Goal: Use online tool/utility: Utilize a website feature to perform a specific function

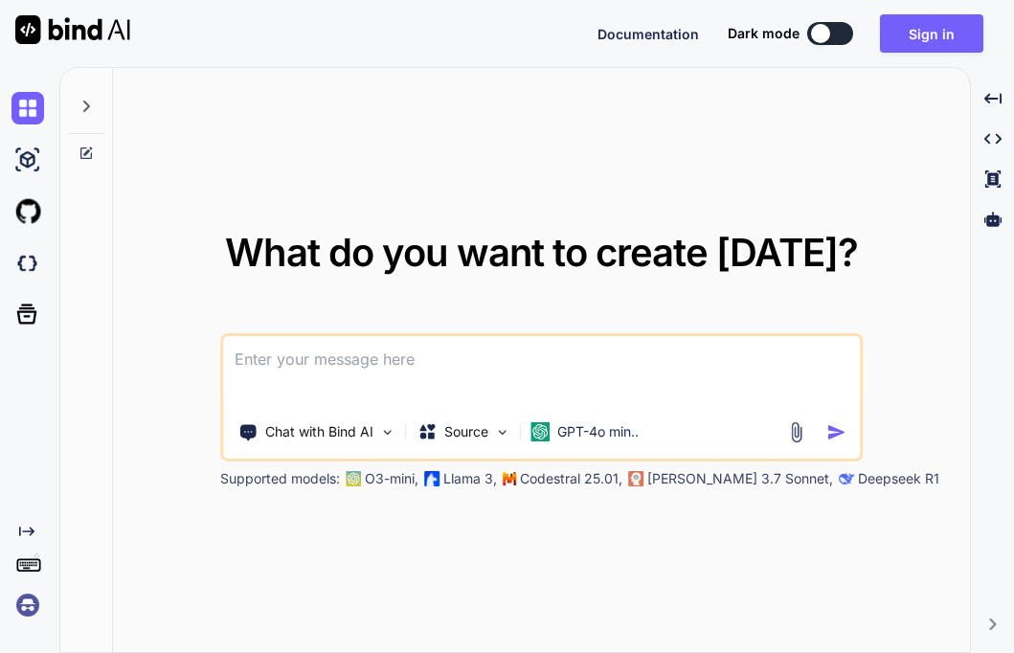
click at [824, 37] on div at bounding box center [820, 33] width 19 height 19
type textarea "x"
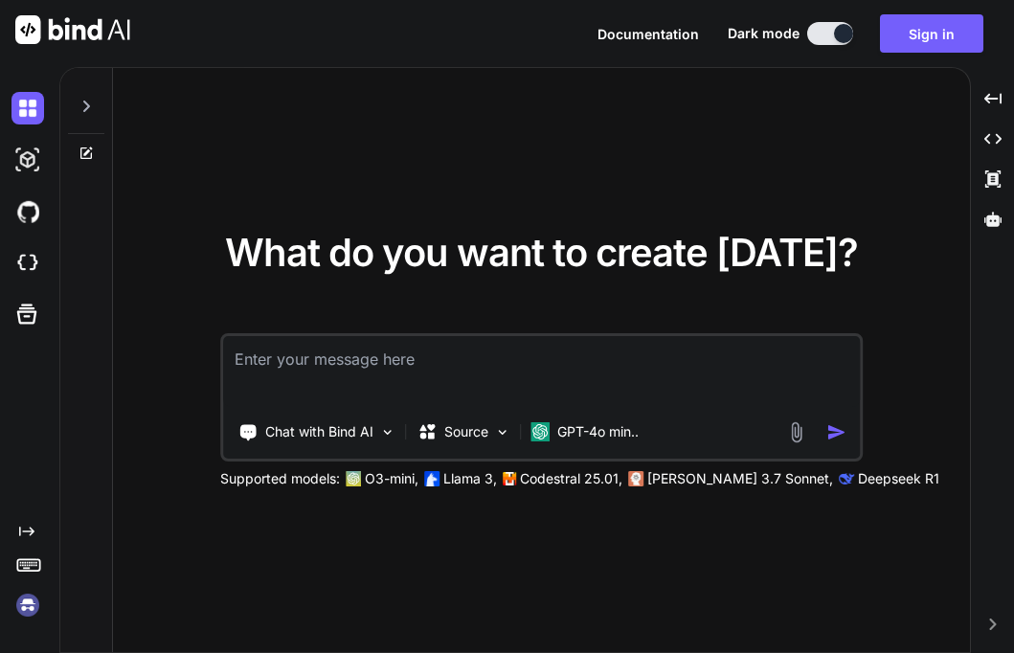
click at [293, 356] on textarea at bounding box center [542, 371] width 638 height 71
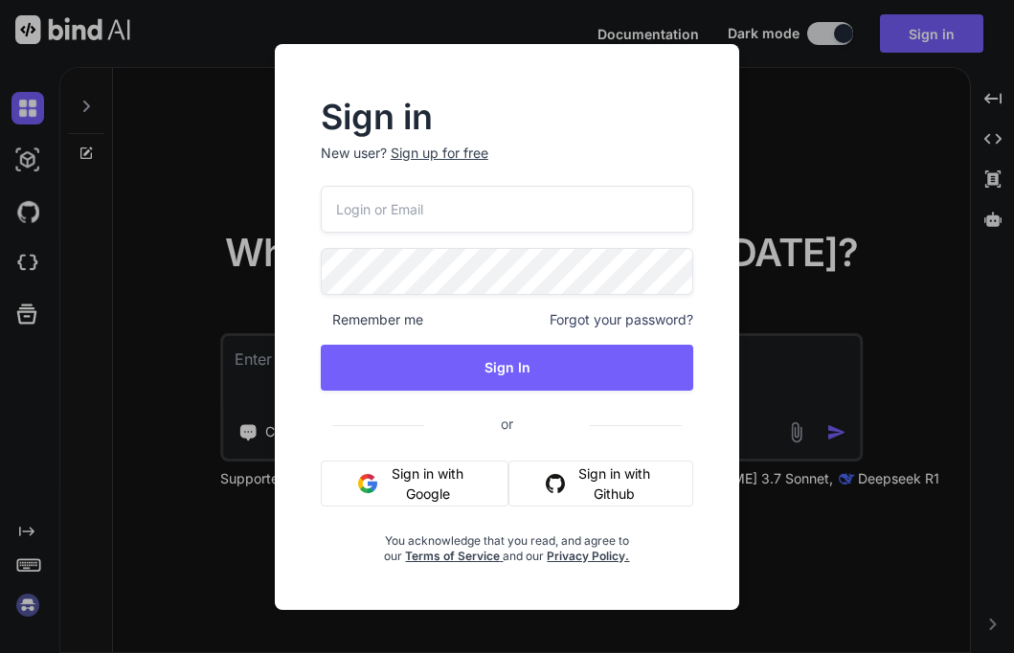
click at [400, 474] on button "Sign in with Google" at bounding box center [415, 484] width 188 height 46
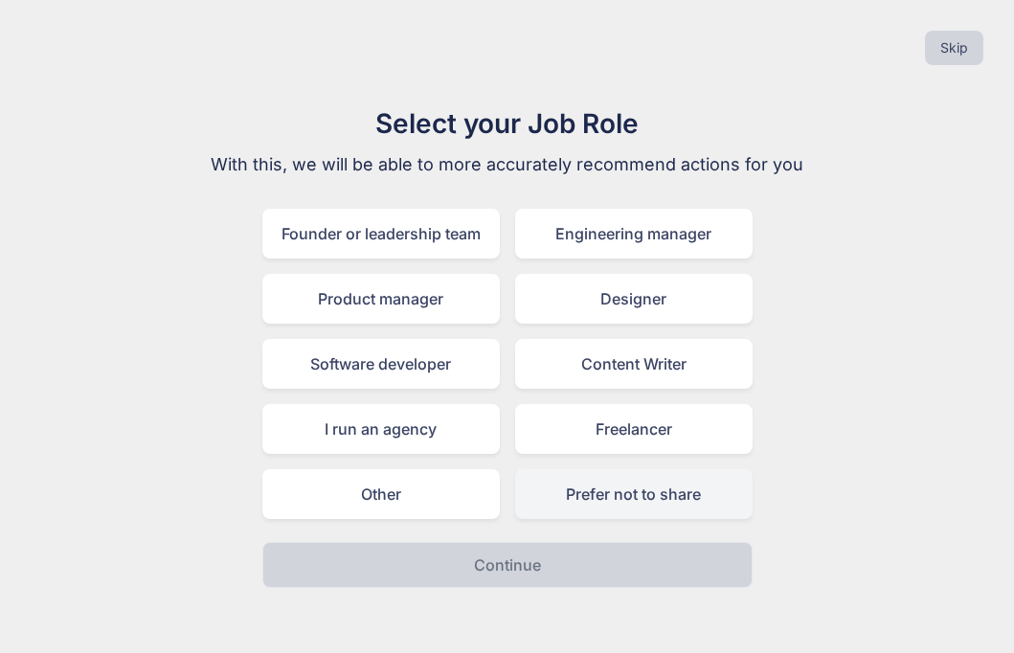
click at [700, 497] on div "Prefer not to share" at bounding box center [634, 494] width 238 height 50
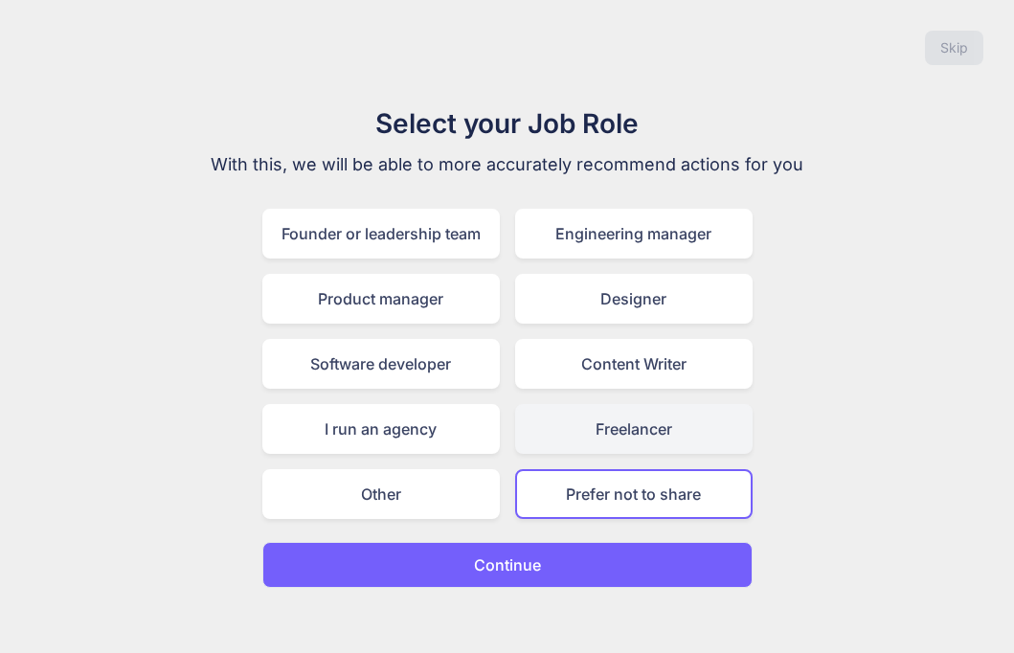
click at [638, 437] on div "Freelancer" at bounding box center [634, 429] width 238 height 50
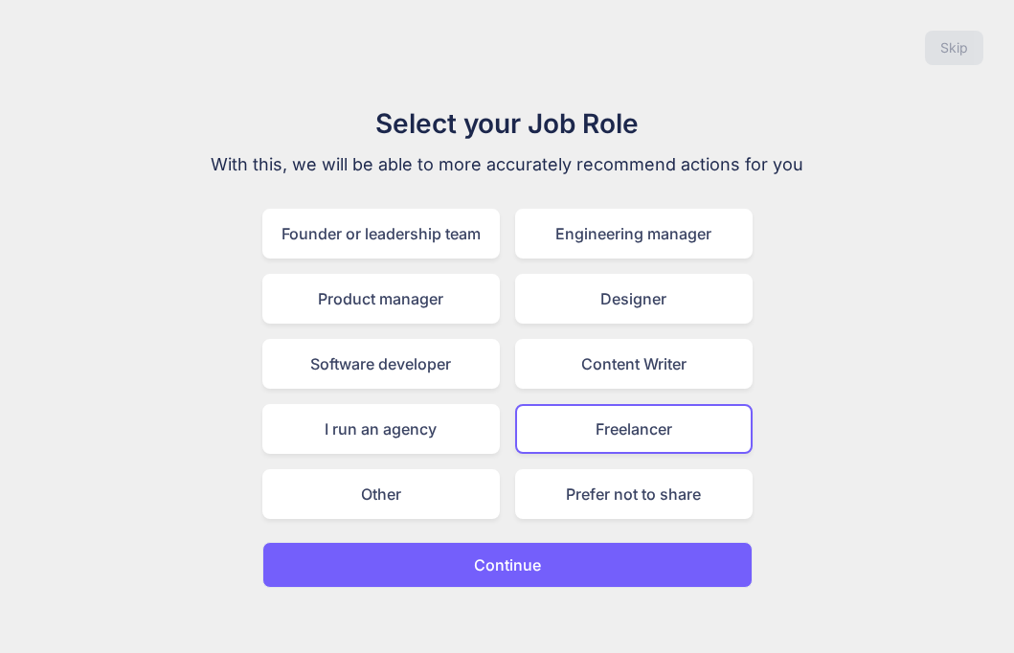
click at [620, 557] on button "Continue" at bounding box center [507, 565] width 490 height 46
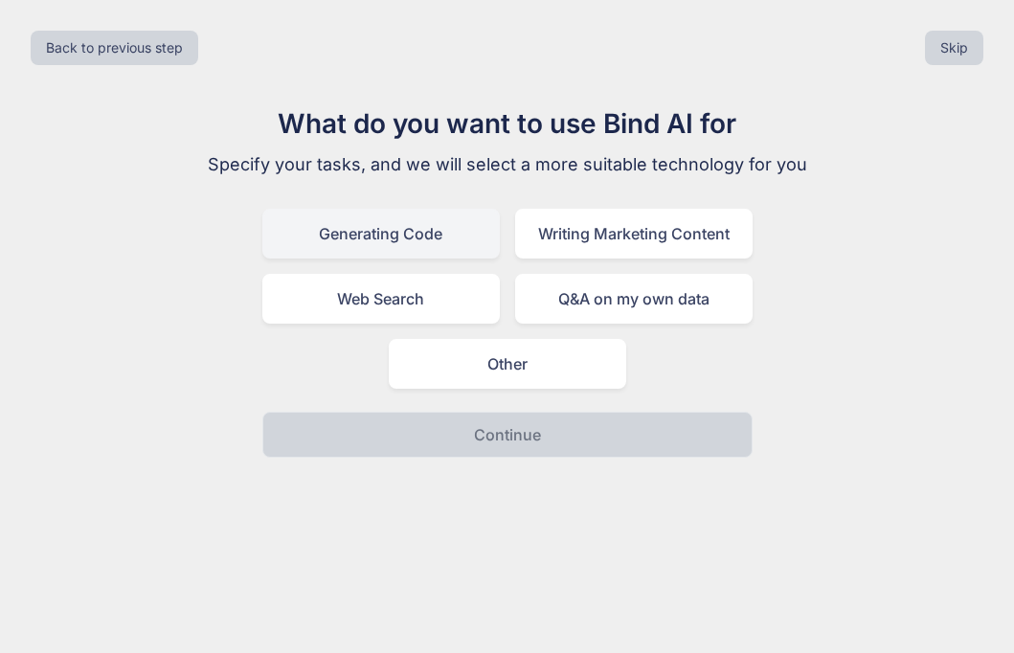
click at [392, 241] on div "Generating Code" at bounding box center [381, 234] width 238 height 50
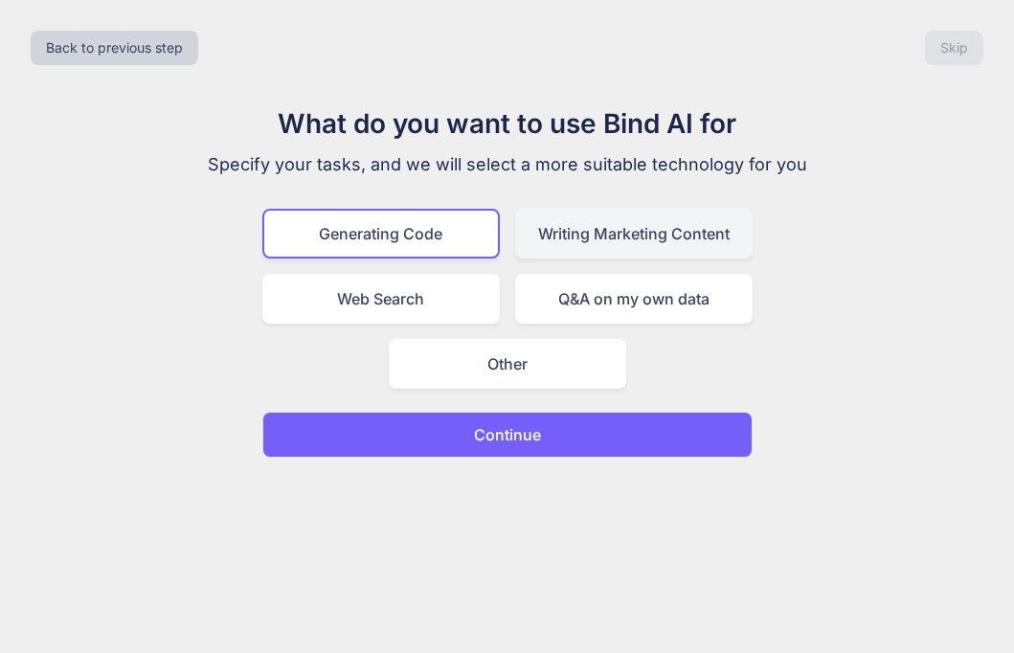
click at [574, 228] on div "Writing Marketing Content" at bounding box center [634, 234] width 238 height 50
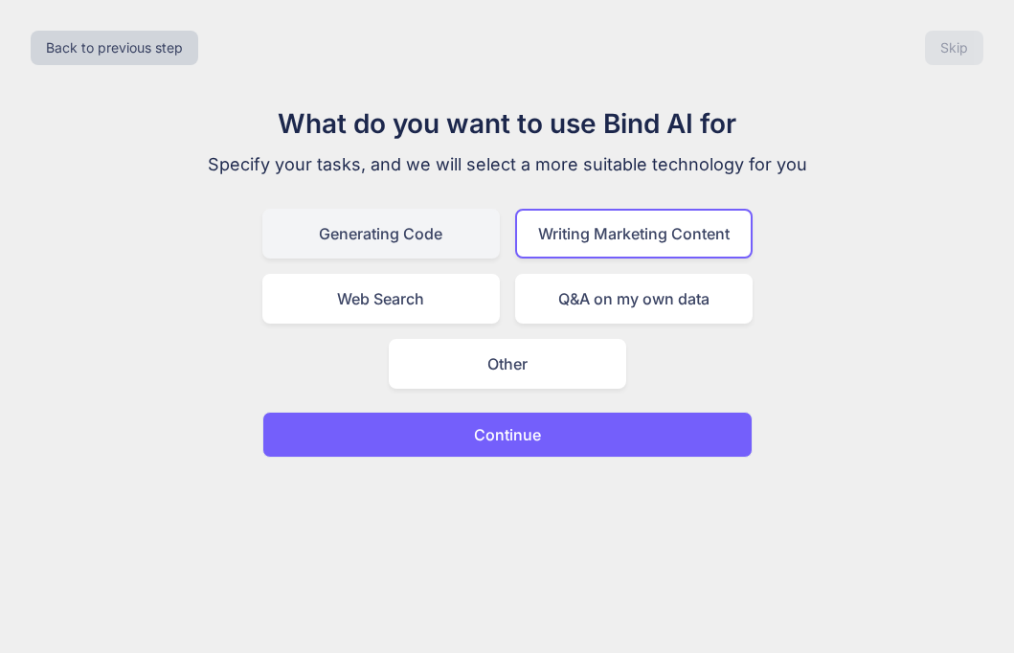
click at [428, 232] on div "Generating Code" at bounding box center [381, 234] width 238 height 50
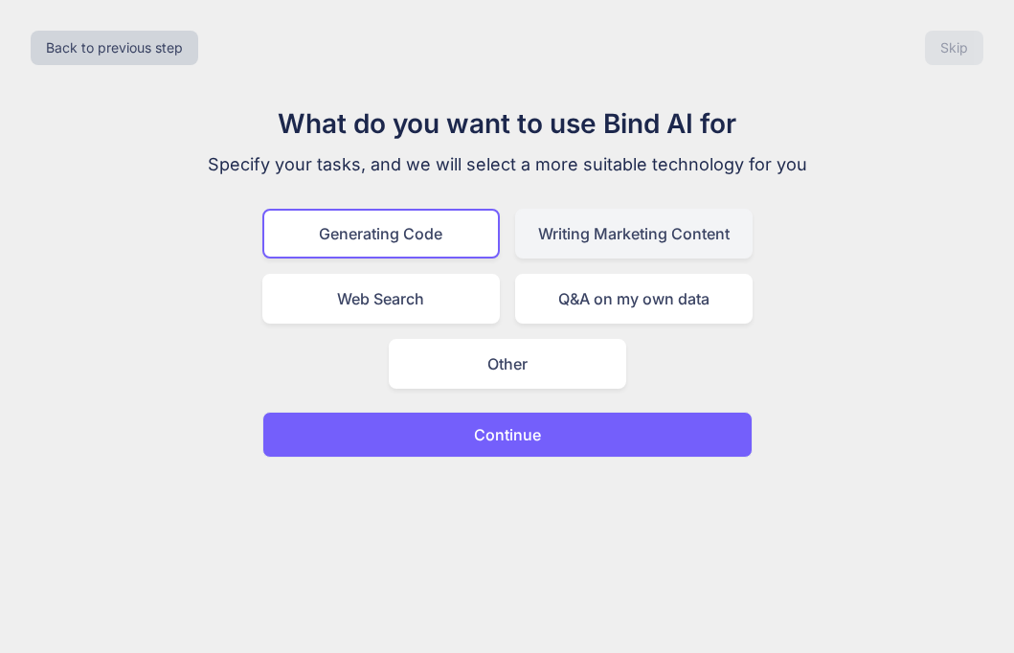
click at [583, 238] on div "Writing Marketing Content" at bounding box center [634, 234] width 238 height 50
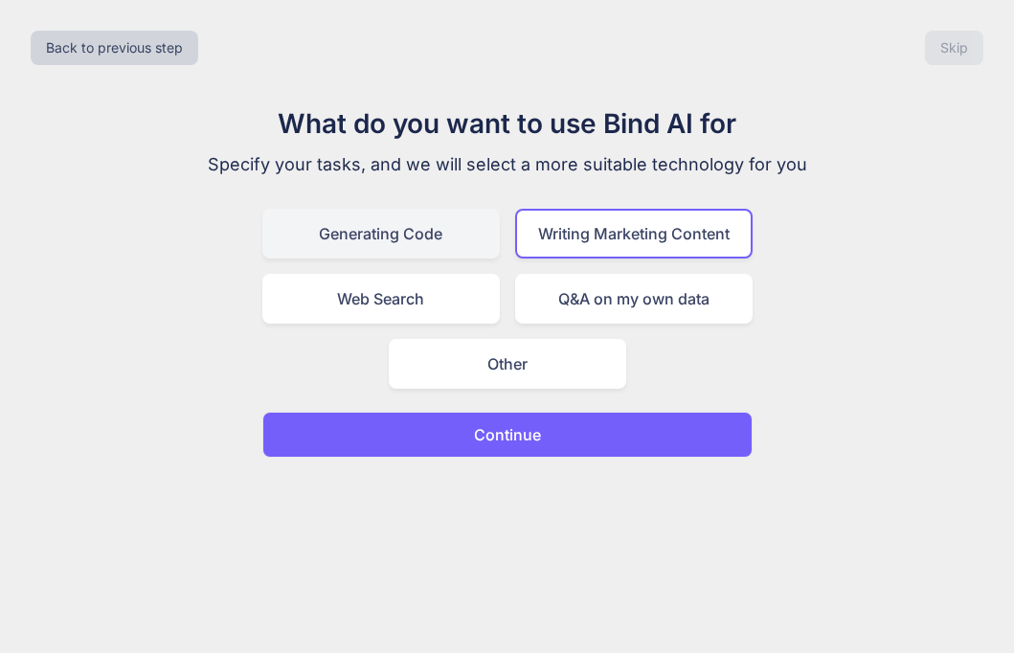
click at [423, 244] on div "Generating Code" at bounding box center [381, 234] width 238 height 50
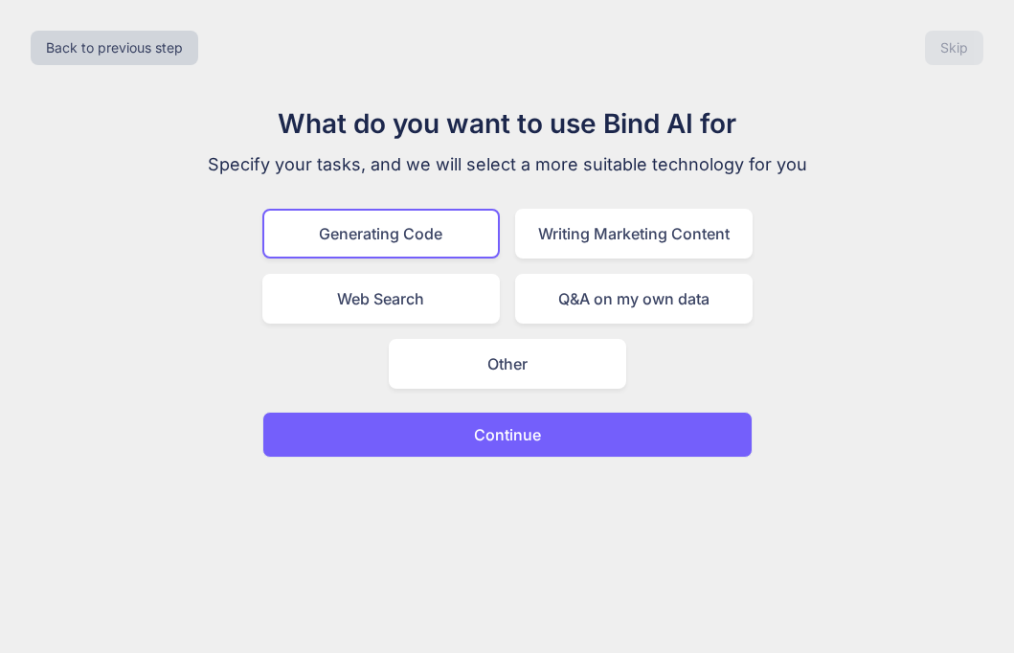
click at [529, 432] on p "Continue" at bounding box center [507, 434] width 67 height 23
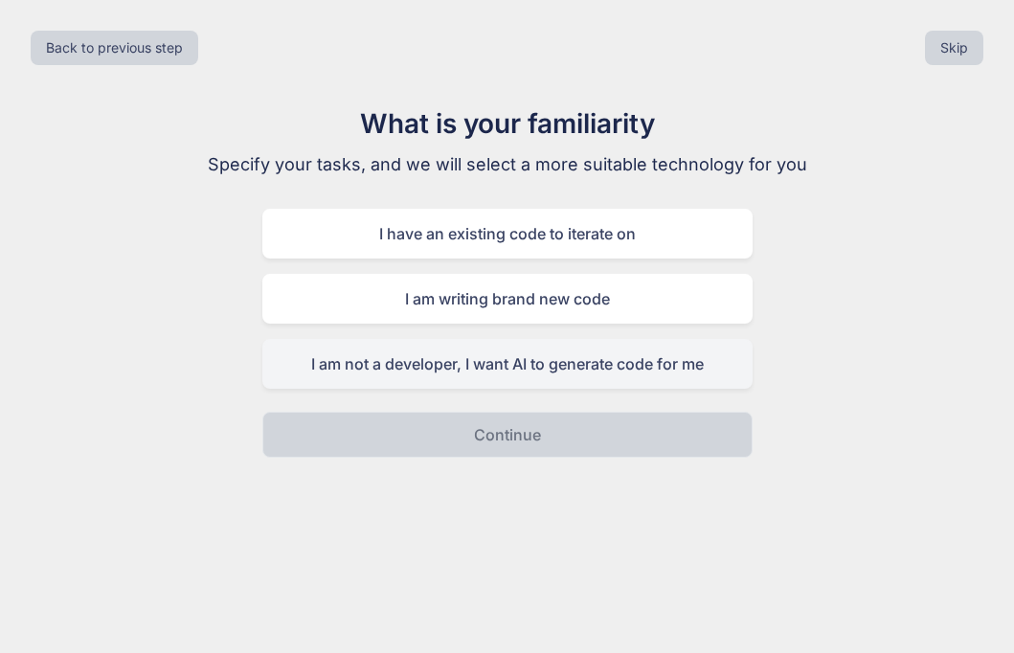
click at [488, 373] on div "I am not a developer, I want AI to generate code for me" at bounding box center [507, 364] width 490 height 50
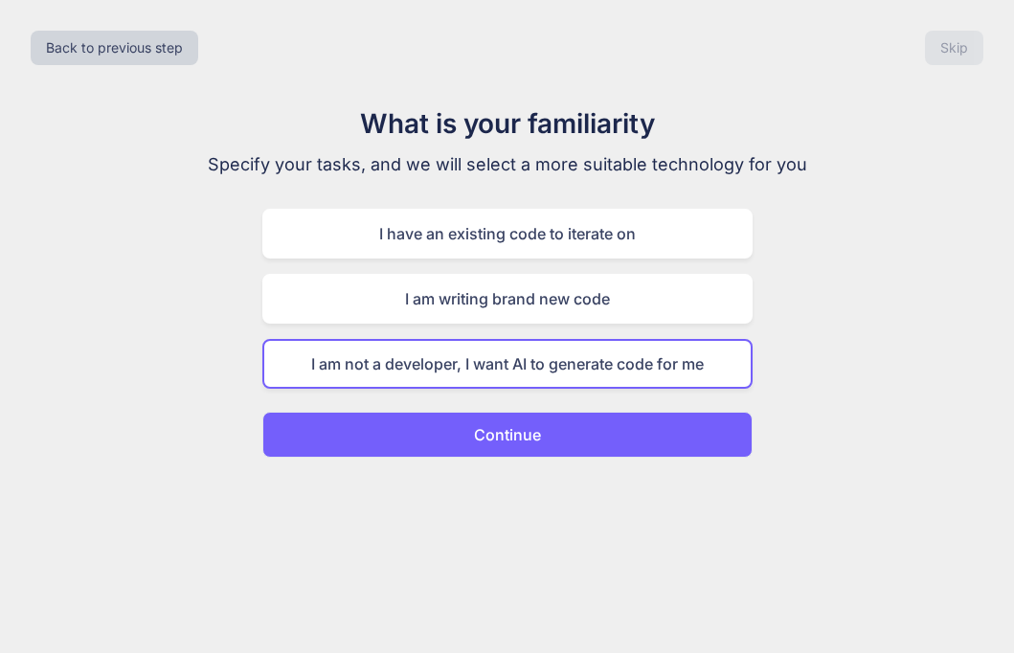
click at [487, 432] on p "Continue" at bounding box center [507, 434] width 67 height 23
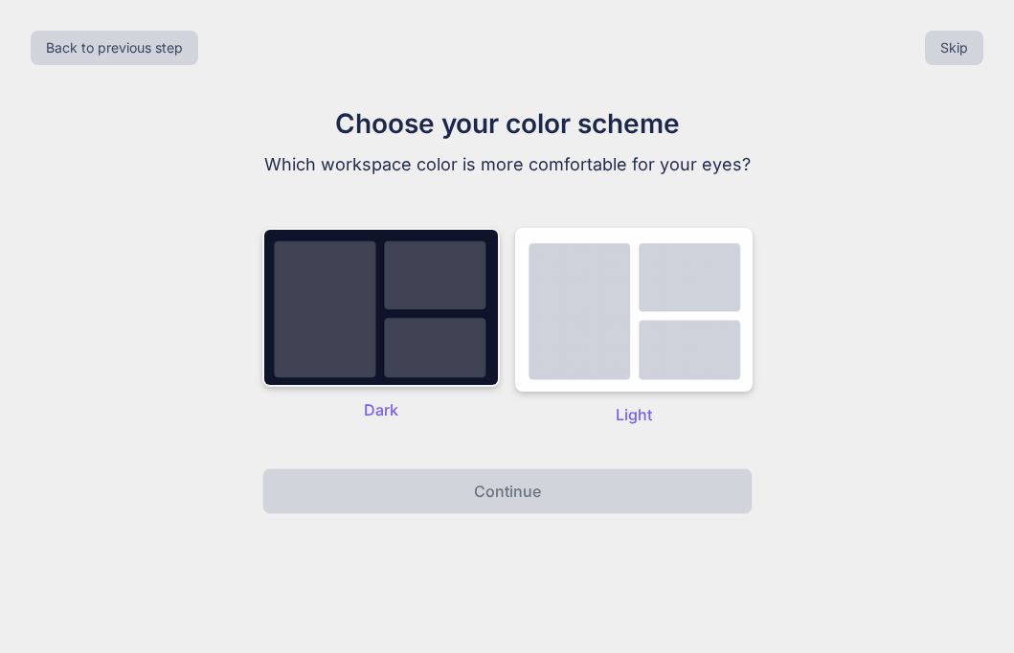
click at [428, 340] on img at bounding box center [381, 307] width 238 height 159
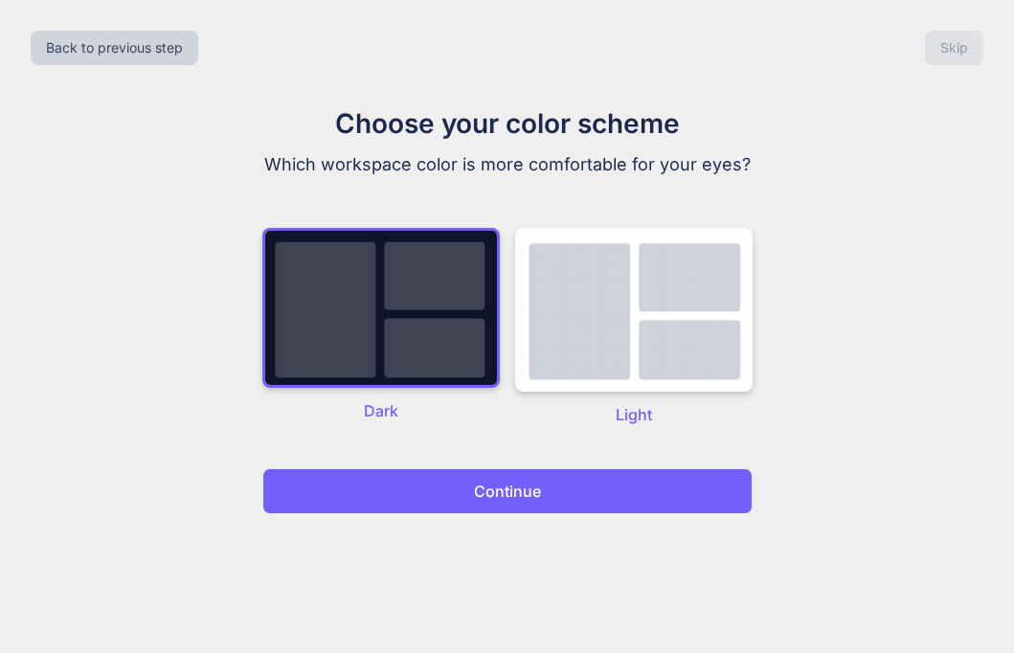
click at [517, 499] on p "Continue" at bounding box center [507, 491] width 67 height 23
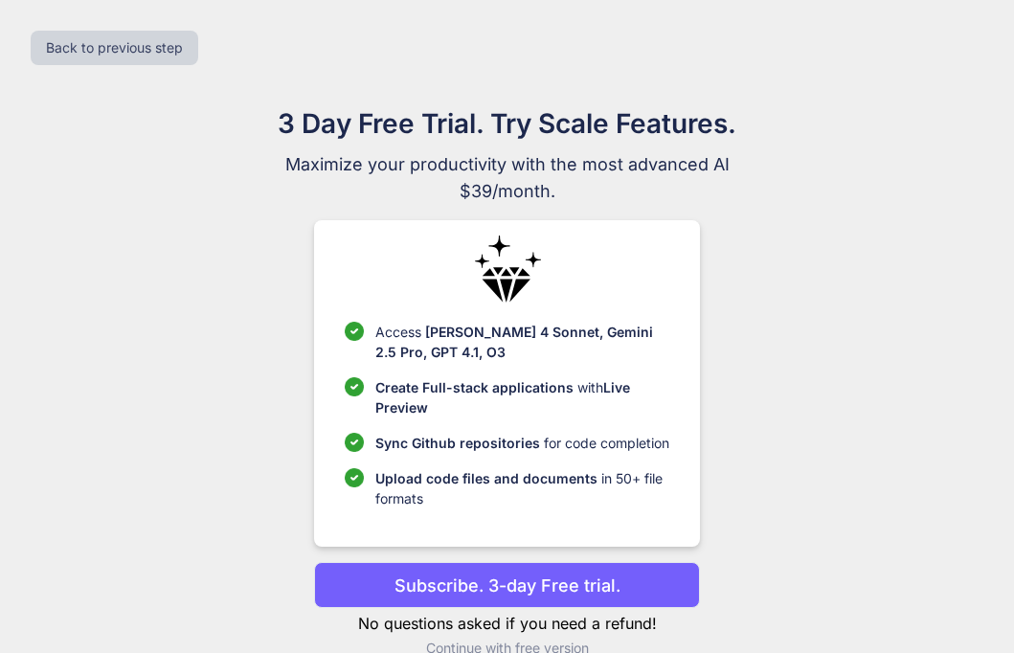
scroll to position [35, 0]
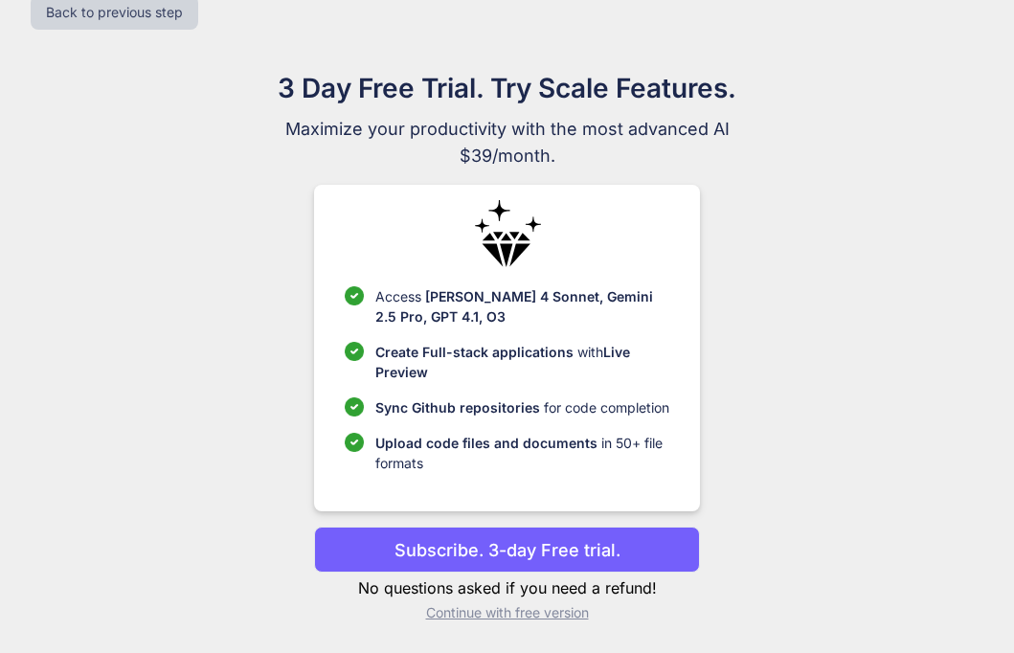
click at [533, 615] on p "Continue with free version" at bounding box center [507, 612] width 386 height 19
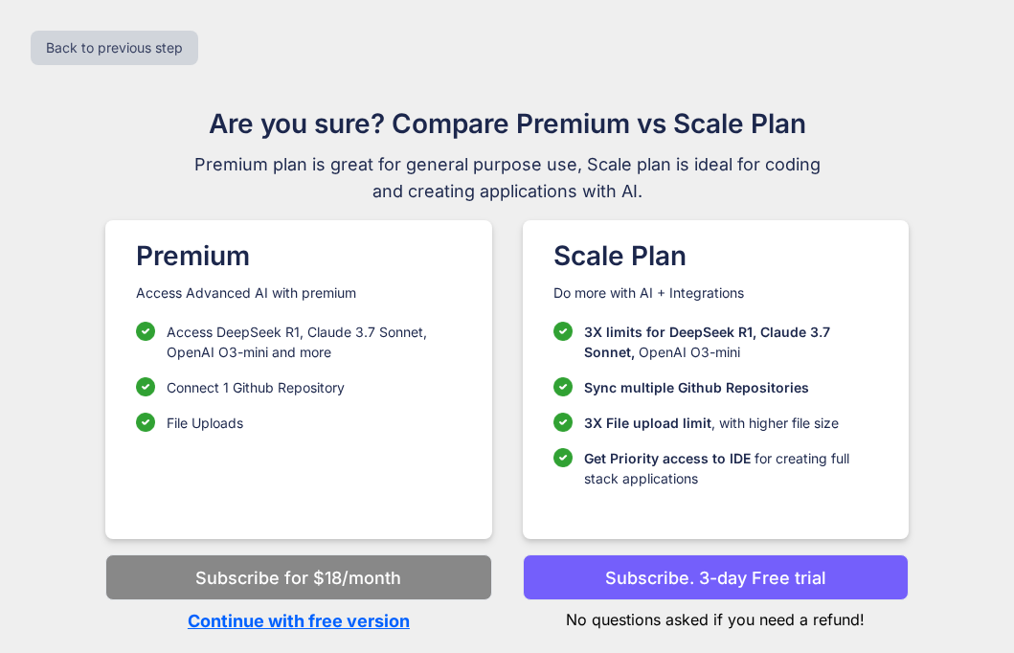
click at [288, 629] on p "Continue with free version" at bounding box center [298, 621] width 386 height 26
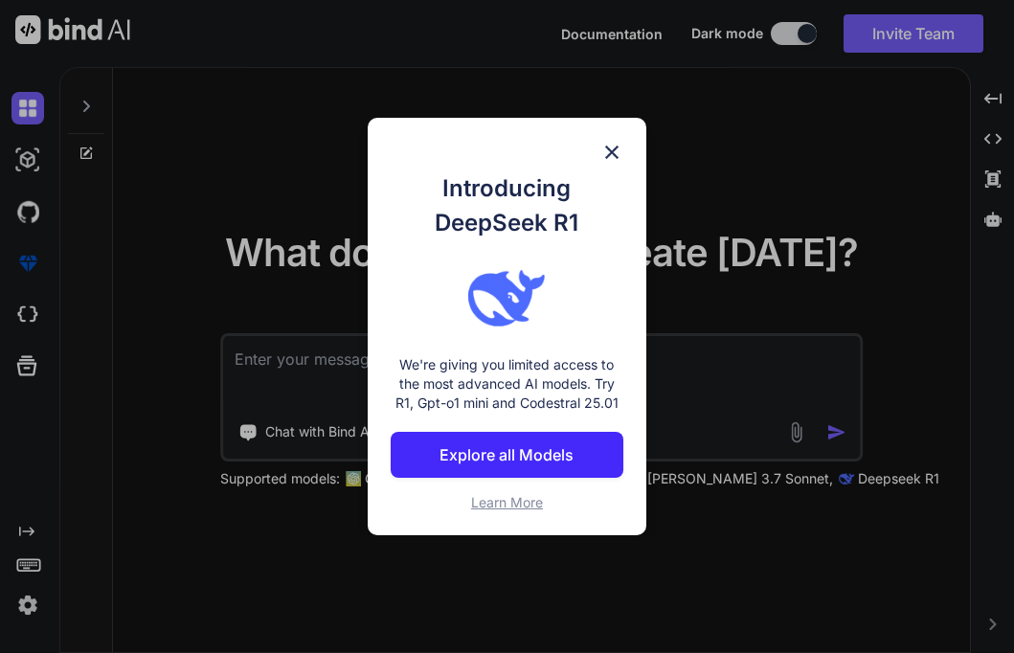
click at [610, 157] on img at bounding box center [611, 152] width 23 height 23
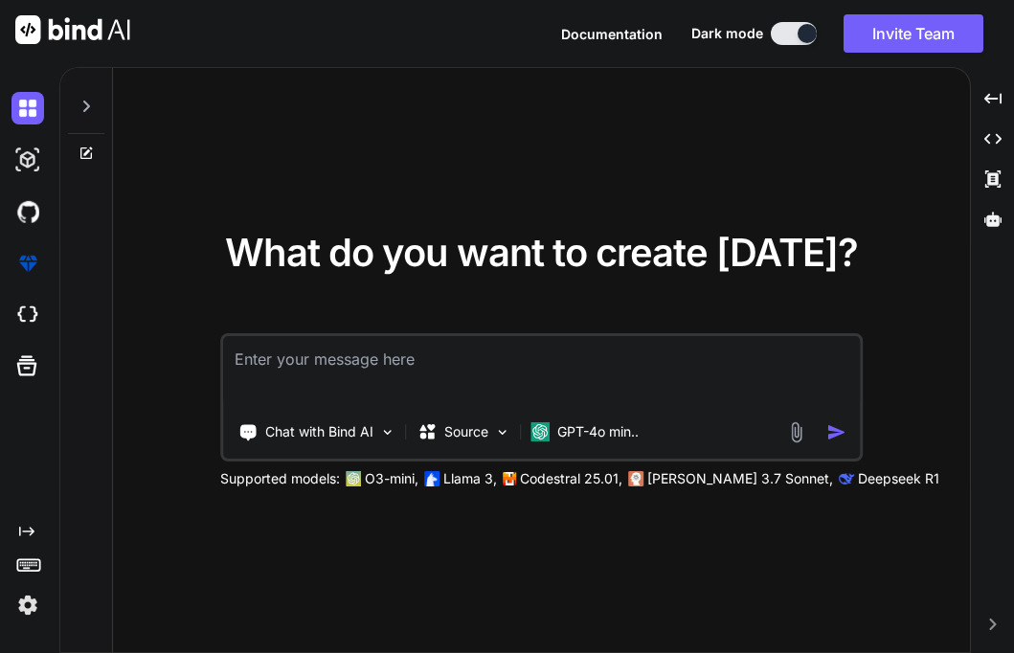
click at [544, 373] on textarea at bounding box center [542, 371] width 638 height 71
paste textarea "creare un plugin Wordpress personalizzato che permetta di: - avere una pagina d…"
type textarea "creare un plugin Wordpress personalizzato che permetta di: - avere una pagina d…"
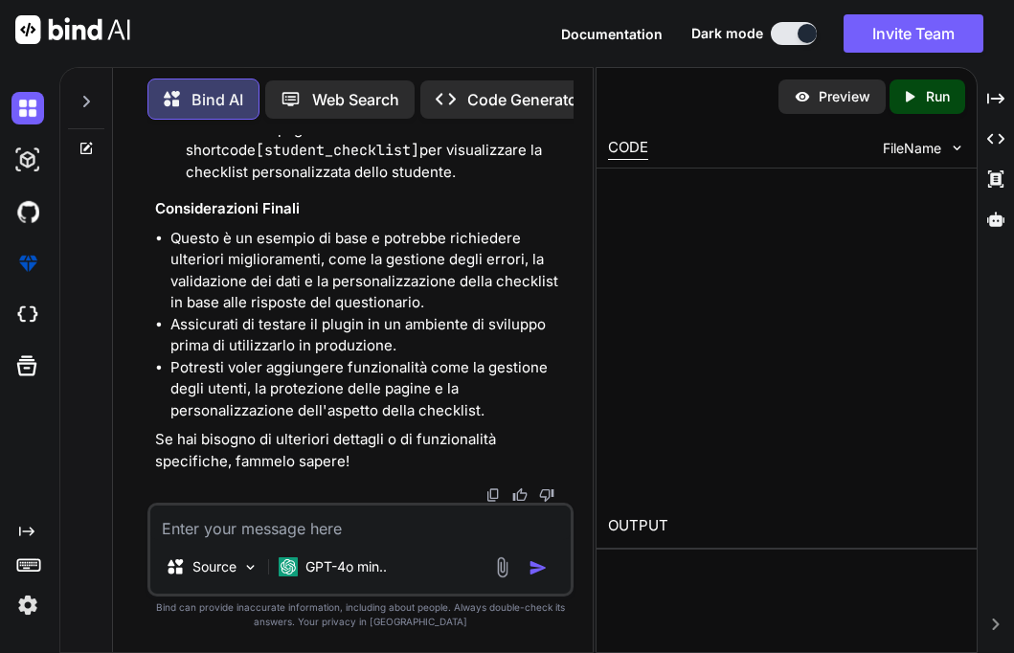
scroll to position [2811, 0]
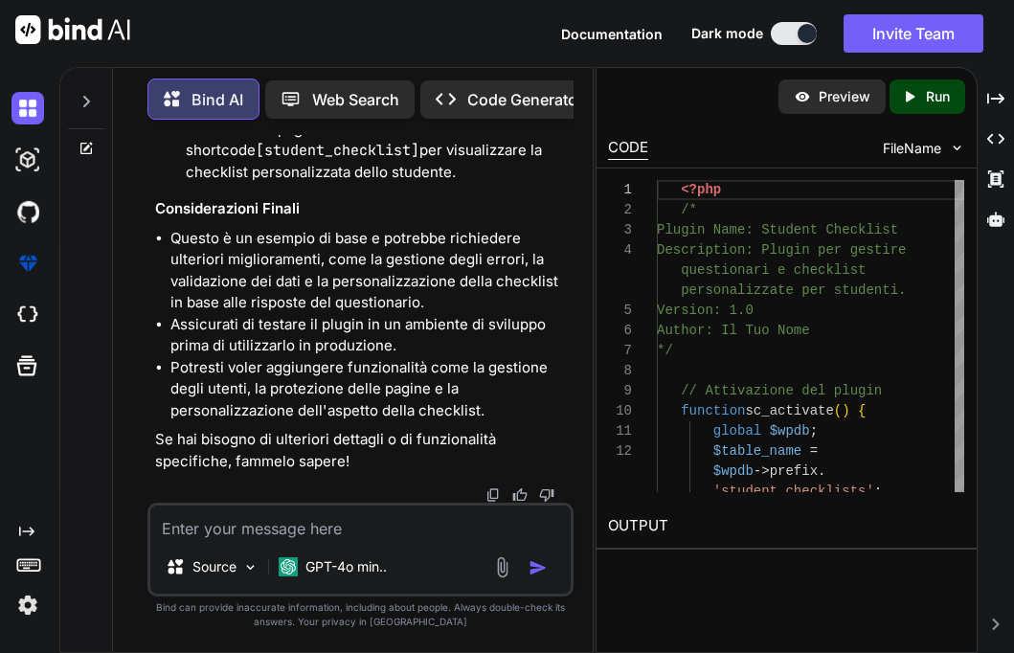
click at [812, 103] on div "Preview" at bounding box center [832, 96] width 107 height 34
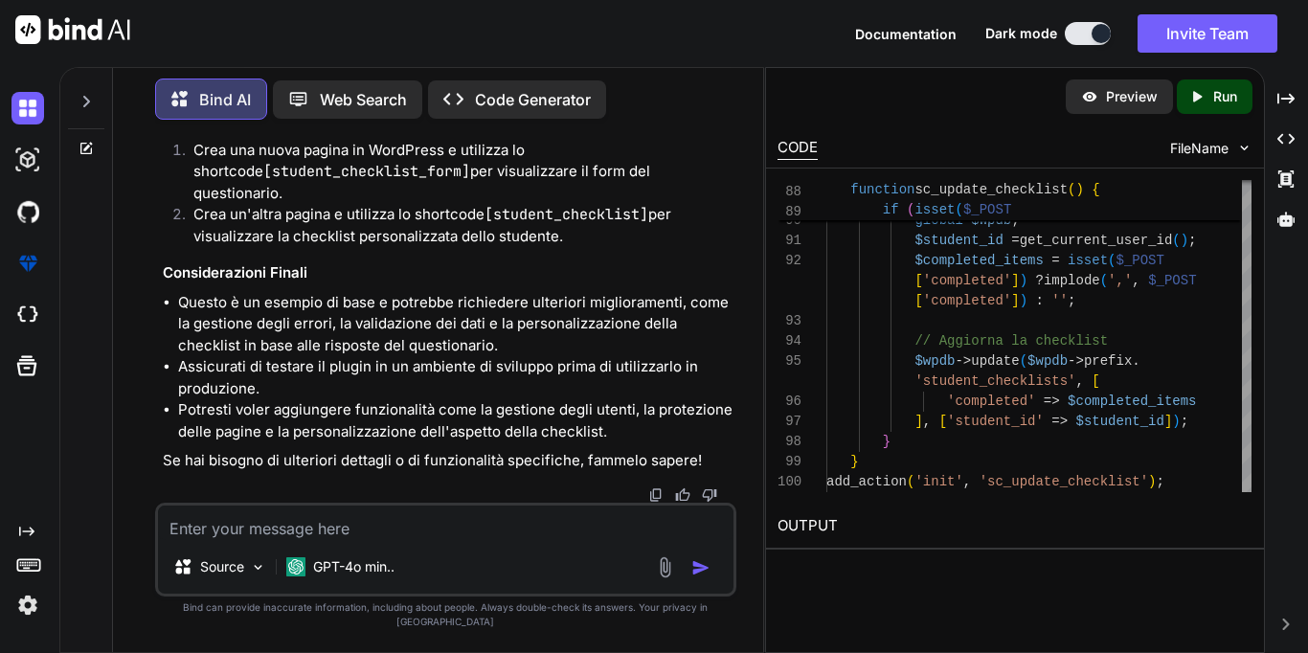
scroll to position [2560, 0]
click at [537, 540] on textarea at bounding box center [446, 523] width 576 height 34
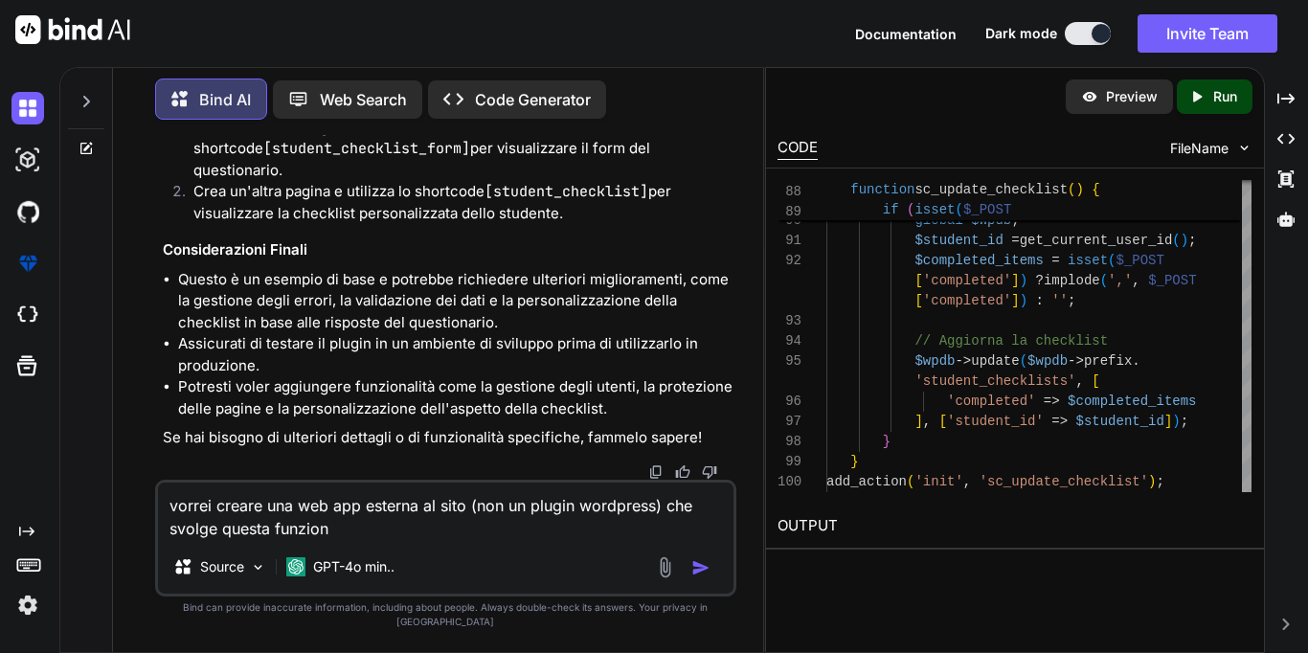
type textarea "vorrei creare una web app esterna al sito (non un plugin wordpress) che svolge …"
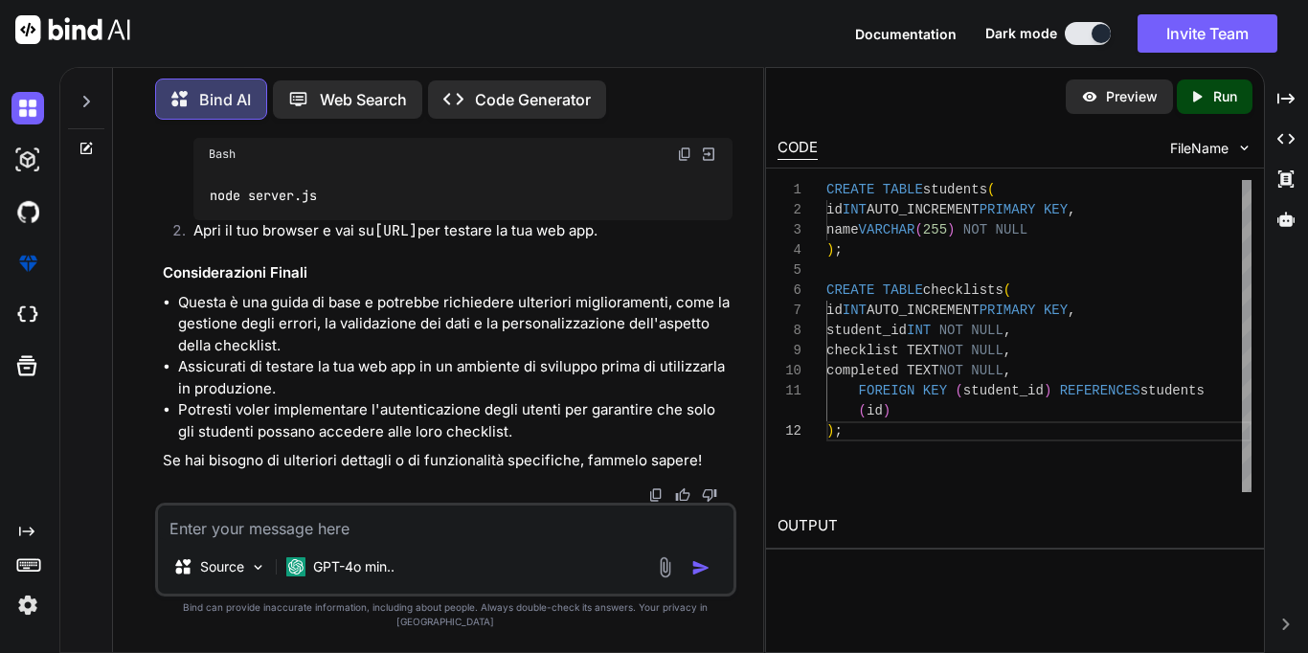
scroll to position [6717, 0]
type textarea "puoi sviluppare questa web app e mostrarmi un anteprima?"
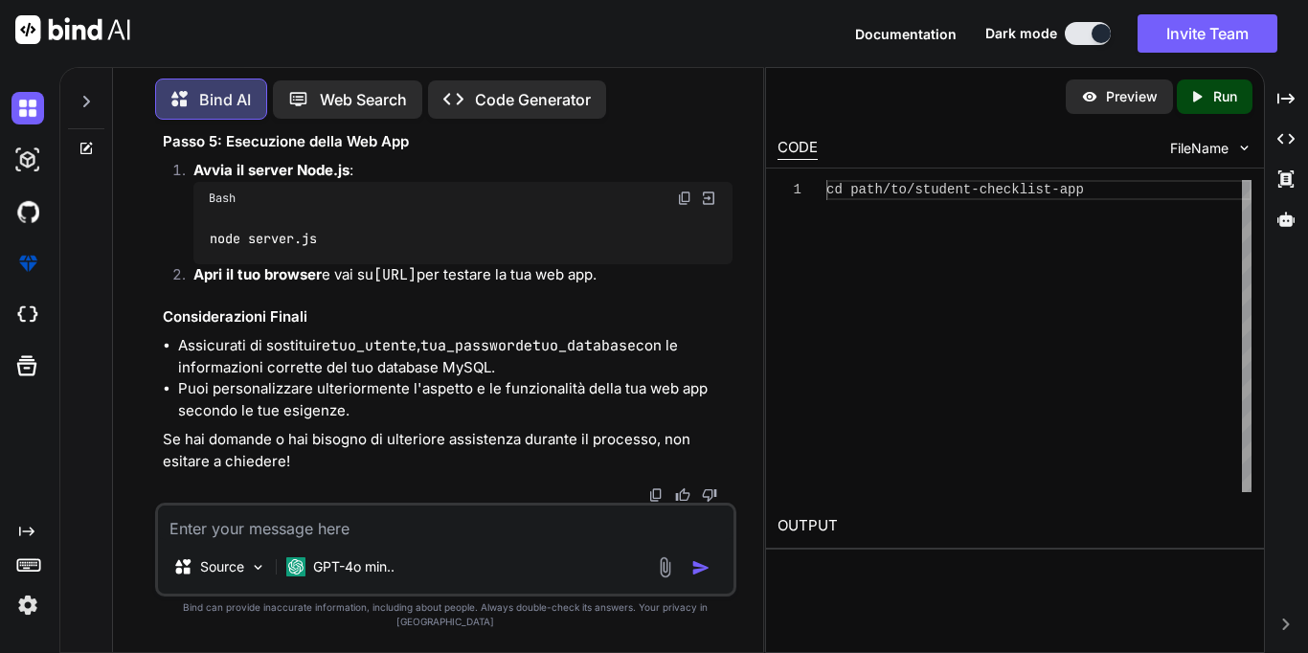
scroll to position [10737, 0]
